Goal: Check status: Check status

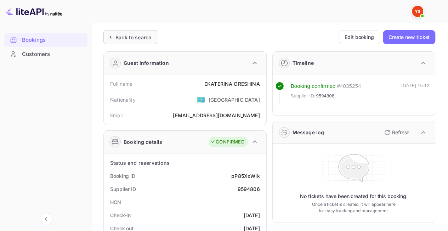
click at [130, 40] on div "Back to search" at bounding box center [133, 37] width 36 height 7
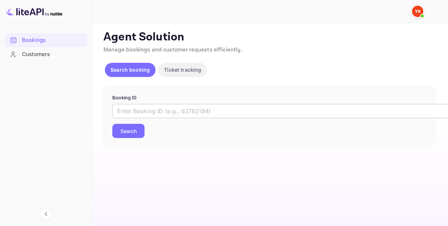
click at [155, 108] on input "text" at bounding box center [289, 111] width 354 height 14
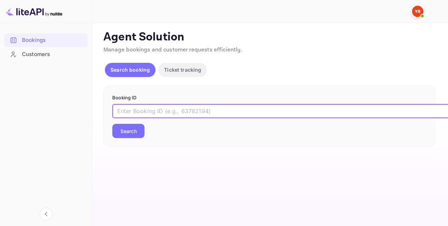
paste input "9713076"
type input "9713076"
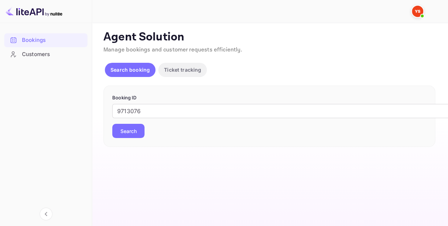
click at [135, 133] on button "Search" at bounding box center [128, 131] width 32 height 14
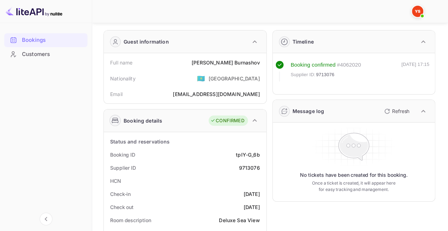
scroll to position [35, 0]
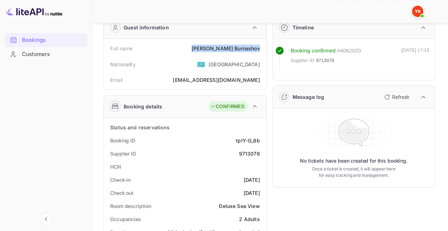
drag, startPoint x: 210, startPoint y: 47, endPoint x: 259, endPoint y: 48, distance: 49.6
click at [259, 48] on div "Full name [PERSON_NAME]" at bounding box center [185, 48] width 157 height 13
copy div "[PERSON_NAME]"
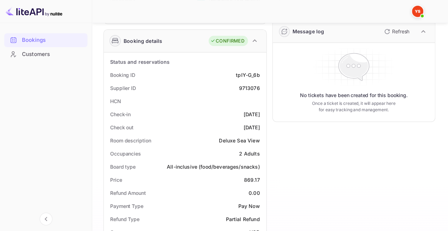
scroll to position [142, 0]
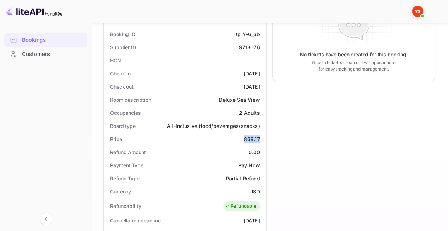
drag, startPoint x: 243, startPoint y: 138, endPoint x: 258, endPoint y: 135, distance: 15.9
click at [258, 135] on div "Price 869.17" at bounding box center [185, 138] width 157 height 13
copy div "869.17"
